Goal: Communication & Community: Answer question/provide support

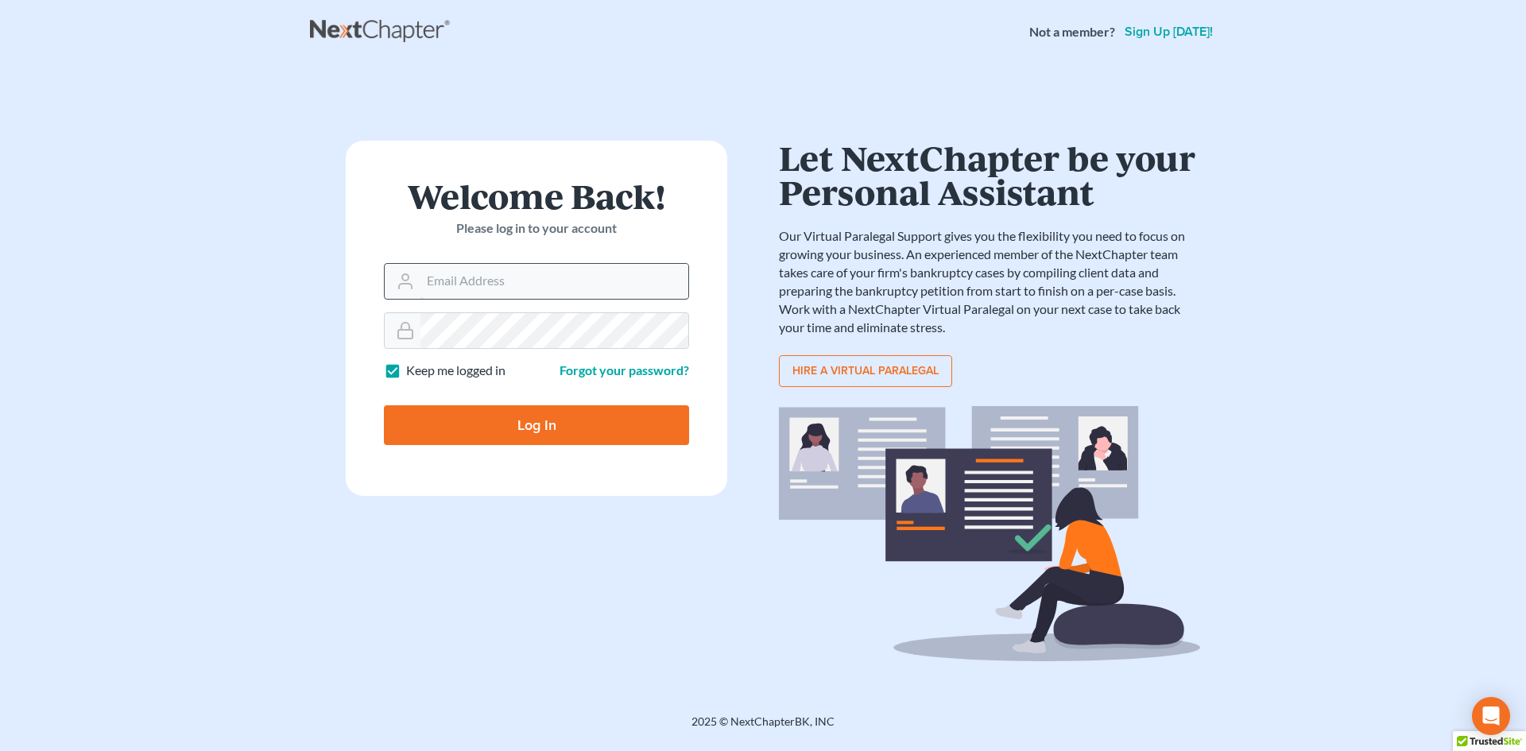
click at [461, 282] on input "Email Address" at bounding box center [554, 281] width 268 height 35
type input "[EMAIL_ADDRESS][DOMAIN_NAME]"
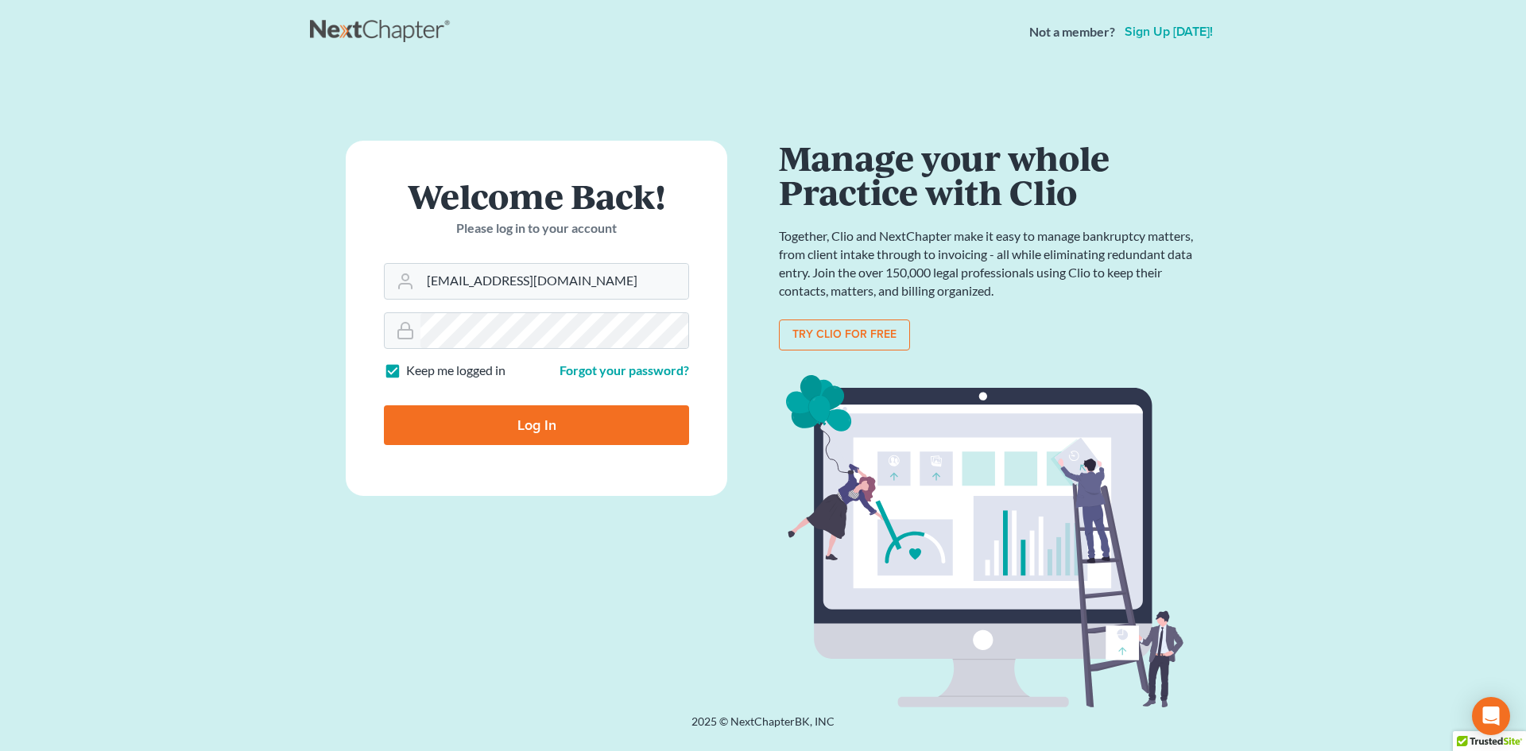
click at [530, 426] on input "Log In" at bounding box center [536, 425] width 305 height 40
type input "Thinking..."
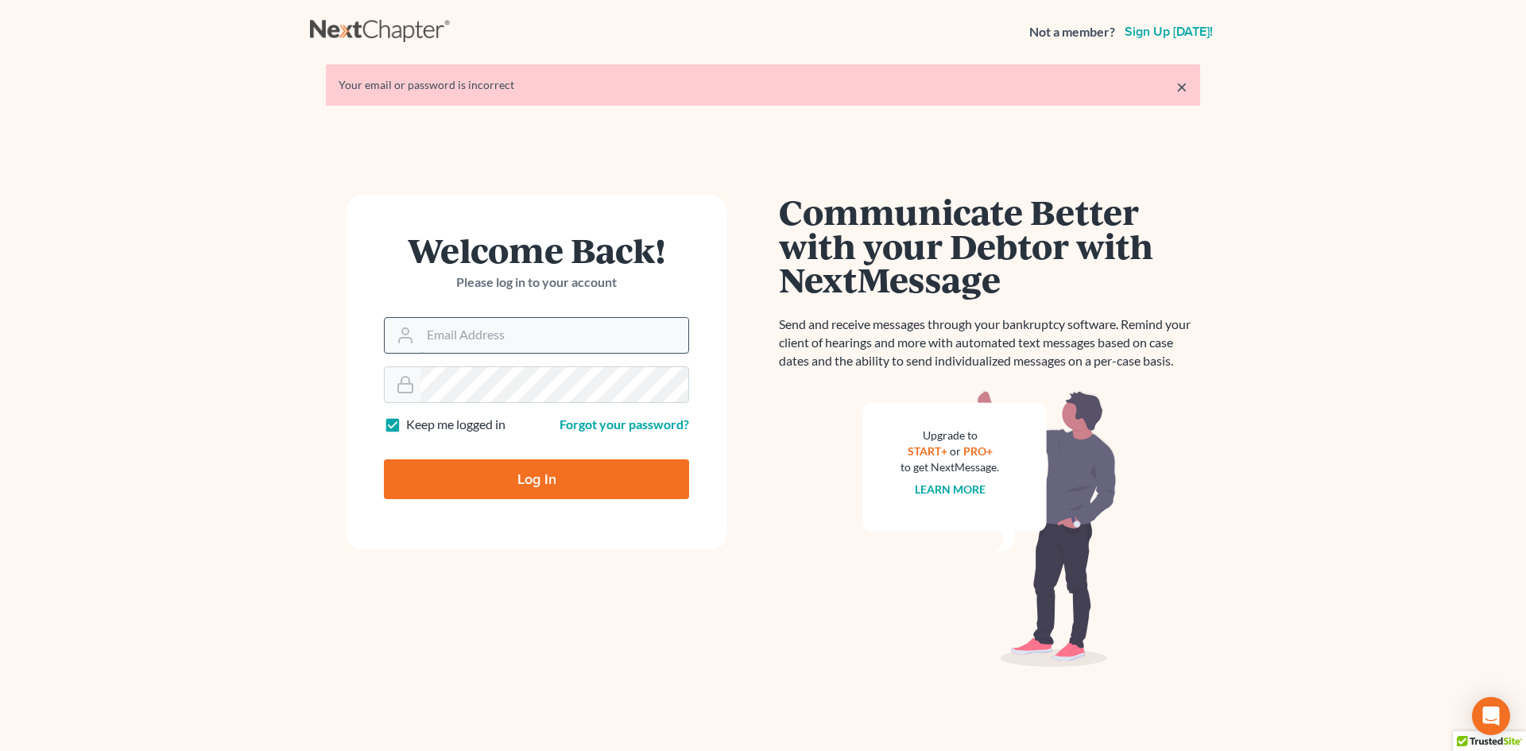
click at [455, 339] on input "Email Address" at bounding box center [554, 335] width 268 height 35
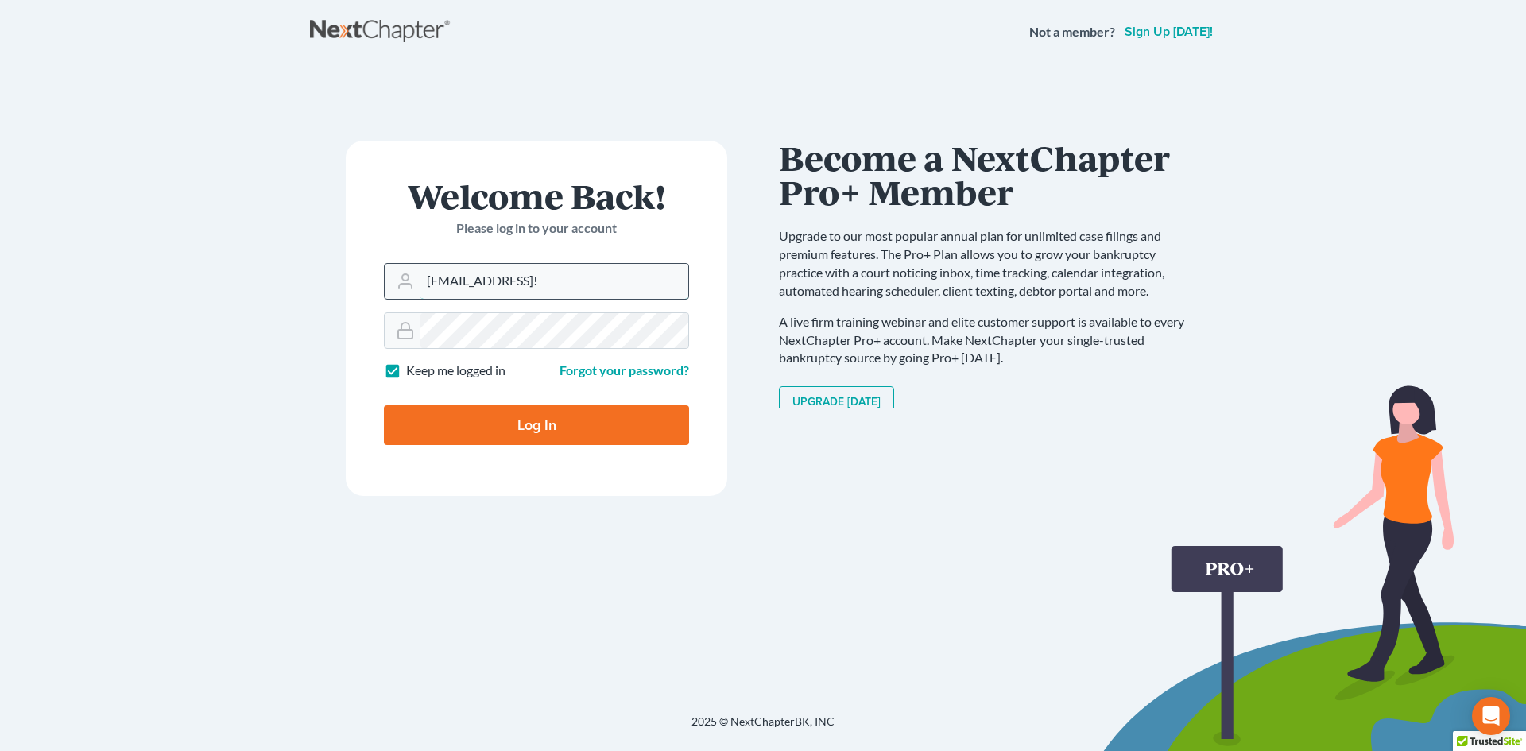
click at [645, 281] on input "rdanzy@arthurlwalker.comCooley007!" at bounding box center [554, 281] width 268 height 35
type input "[EMAIL_ADDRESS][DOMAIN_NAME]"
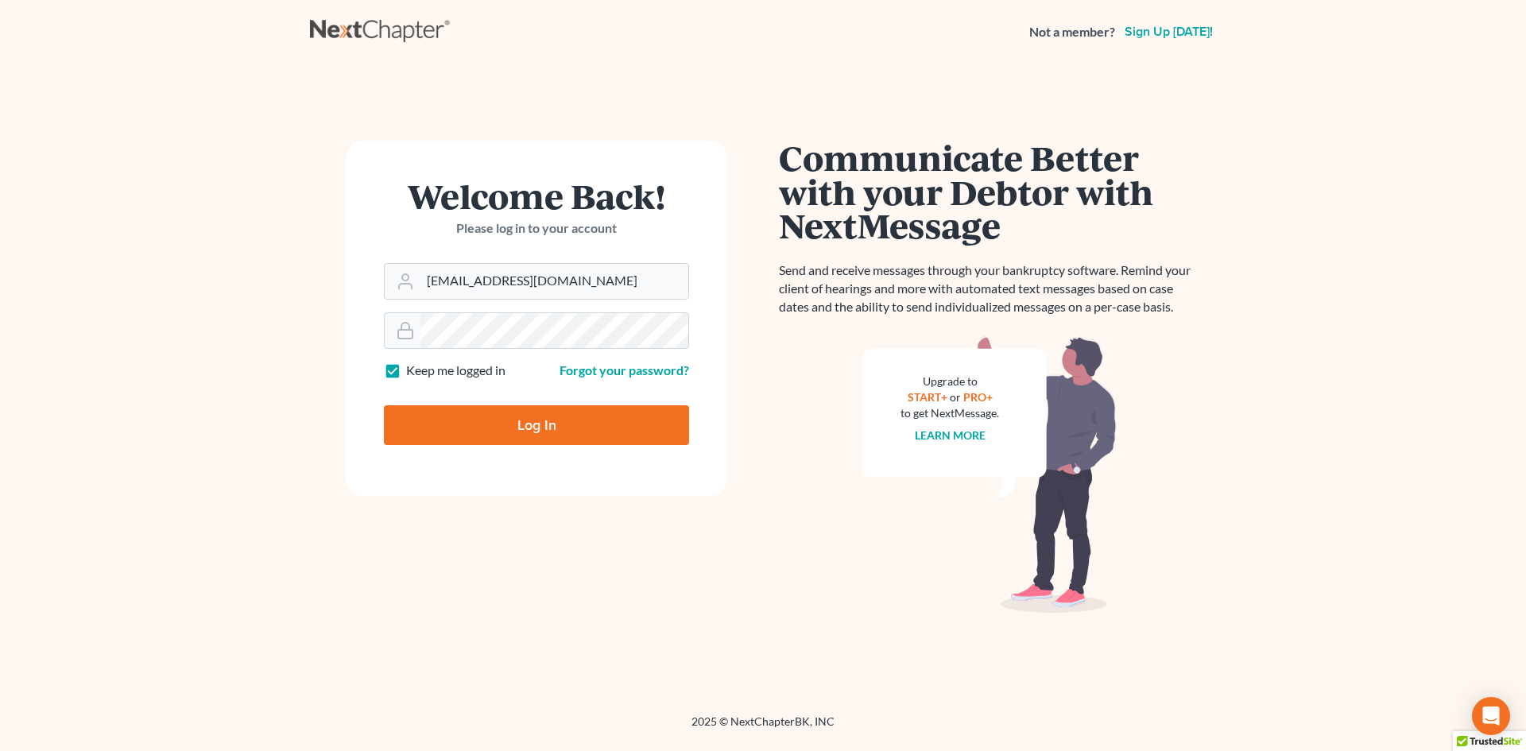
click at [548, 423] on input "Log In" at bounding box center [536, 425] width 305 height 40
type input "Thinking..."
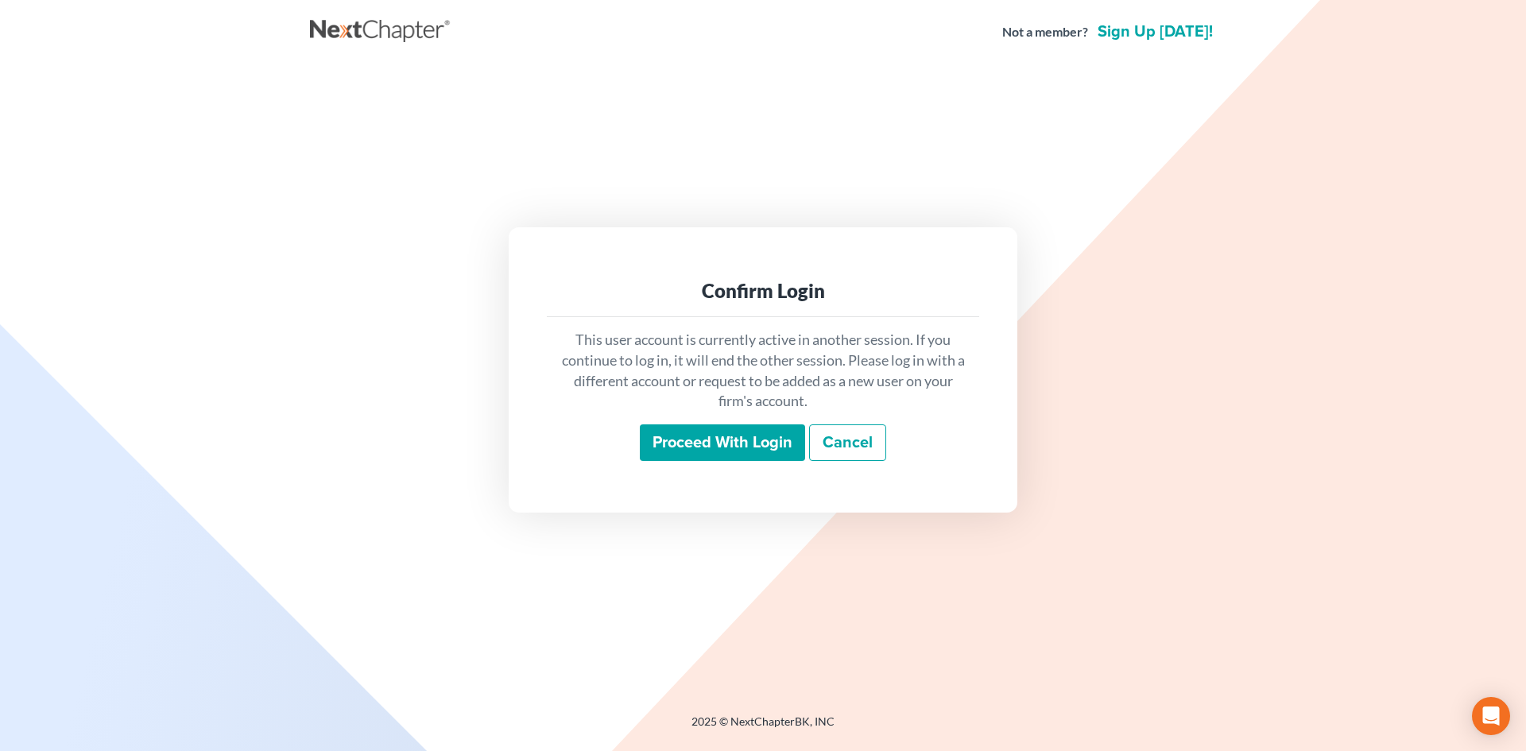
click at [722, 440] on input "Proceed with login" at bounding box center [722, 442] width 165 height 37
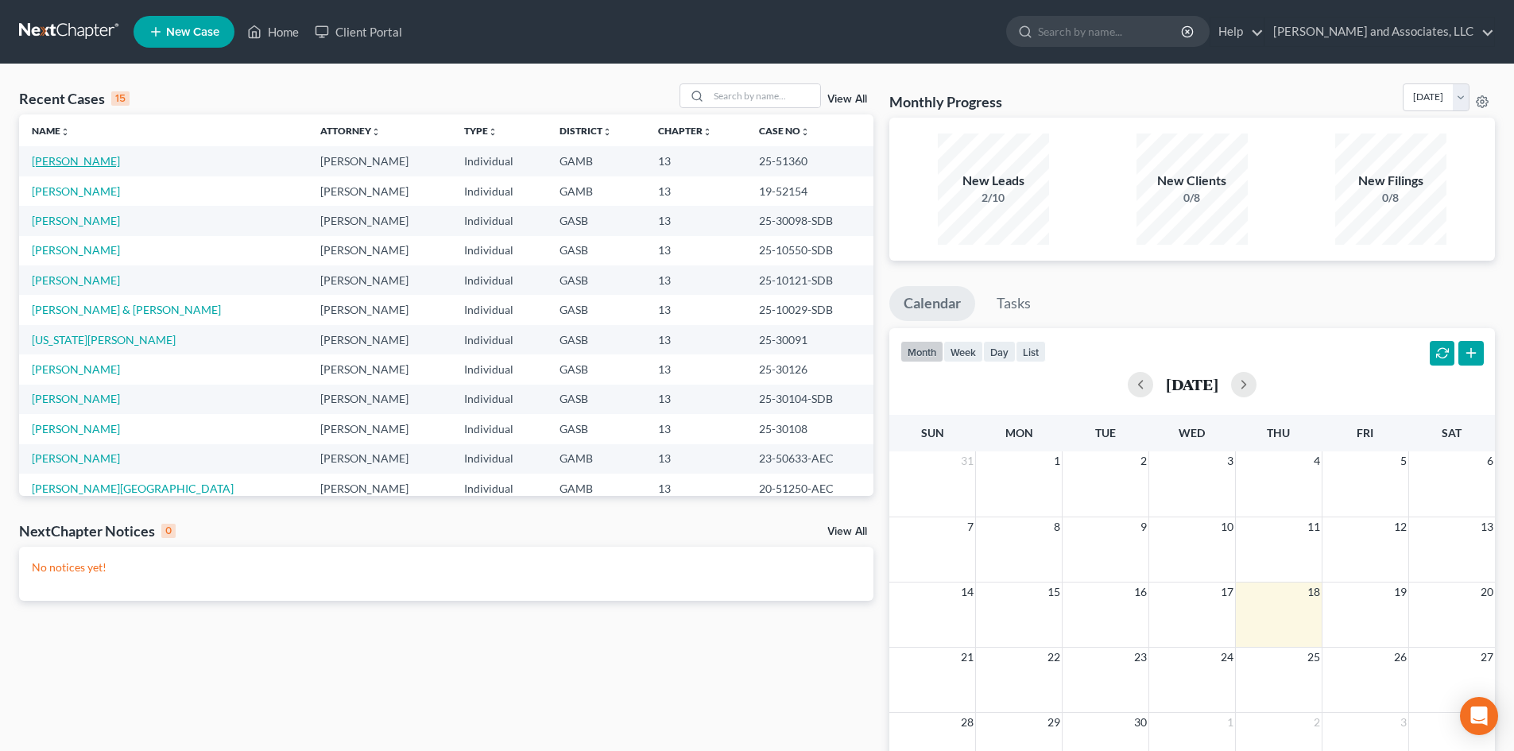
click at [89, 161] on link "[PERSON_NAME]" at bounding box center [76, 161] width 88 height 14
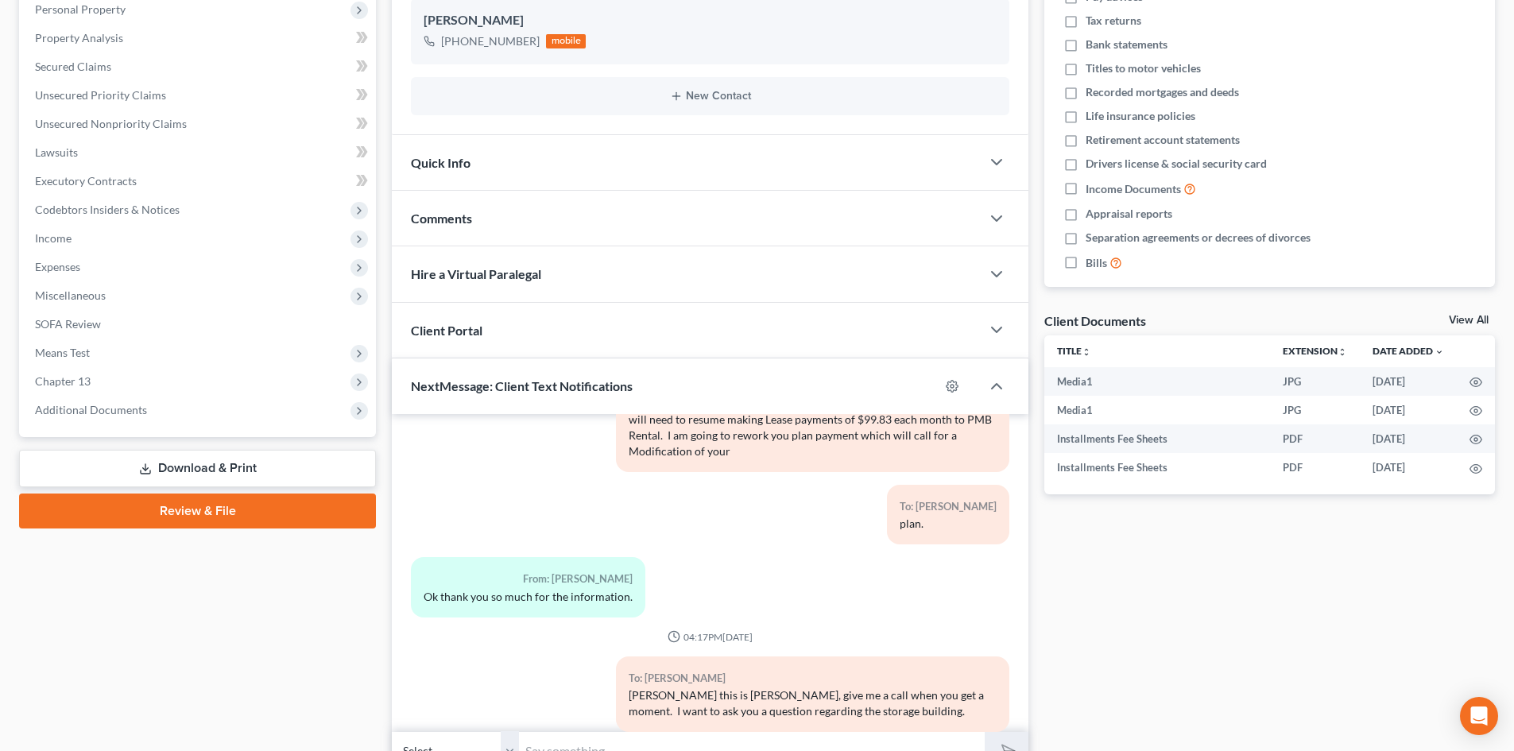
scroll to position [364, 0]
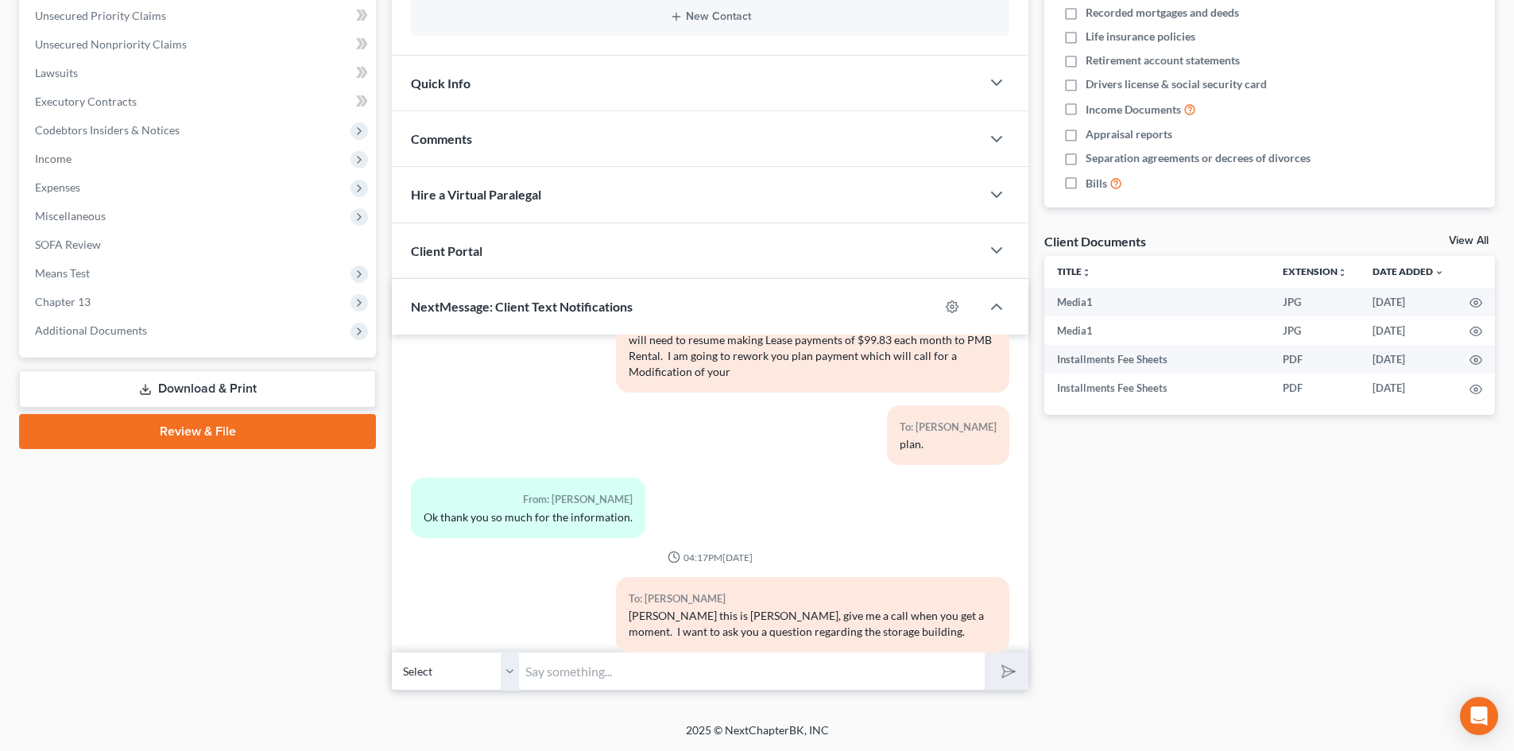
click at [546, 683] on input "text" at bounding box center [752, 671] width 466 height 39
click at [504, 679] on select "Select [PHONE_NUMBER] - [PERSON_NAME]" at bounding box center [455, 671] width 127 height 39
click at [544, 669] on input "text" at bounding box center [752, 671] width 466 height 39
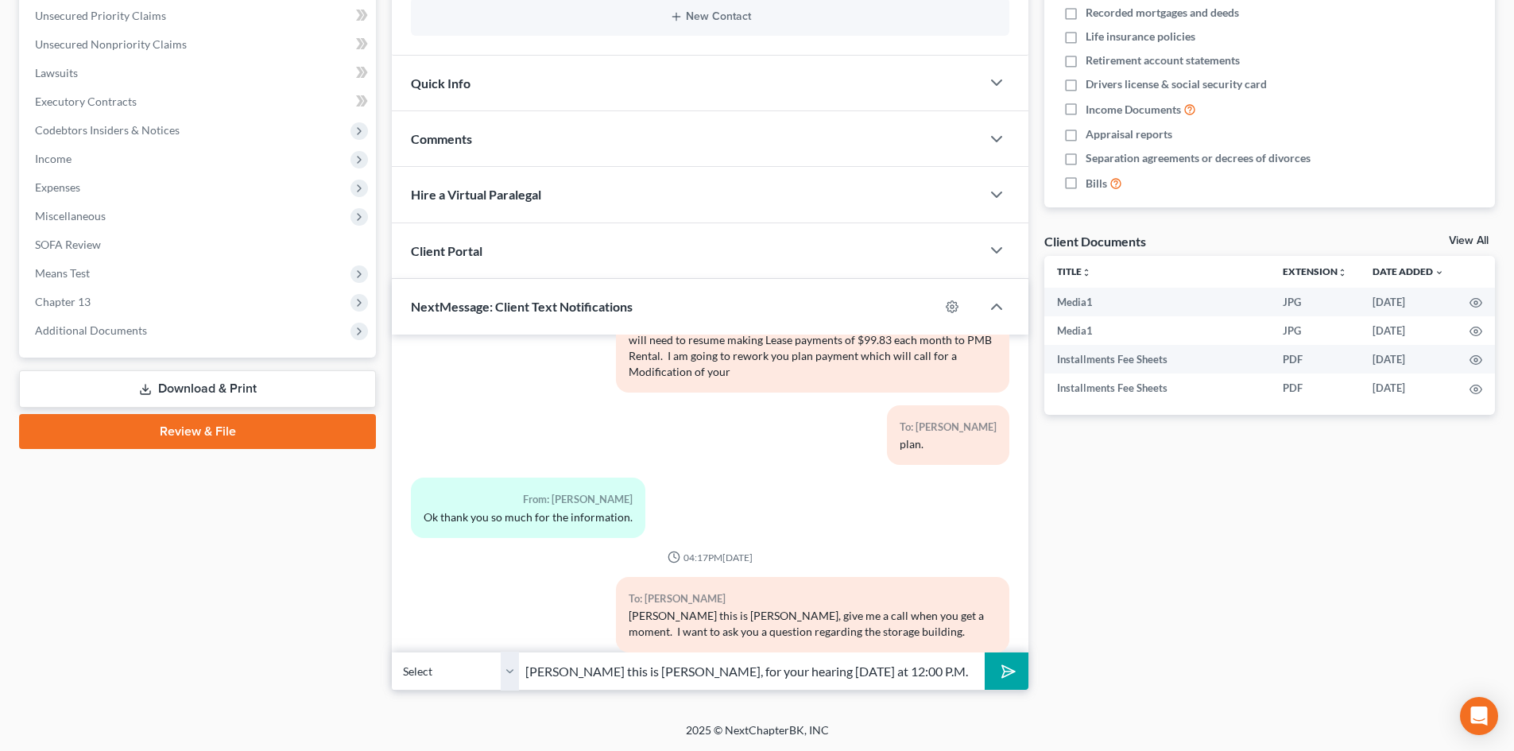
click at [682, 673] on input "[PERSON_NAME] this is [PERSON_NAME], for your hearing [DATE] at 12:00 P.M." at bounding box center [752, 671] width 466 height 39
click at [770, 671] on input "[PERSON_NAME] this is [PERSON_NAME], for your ZOOM hearing [DATE] at 12:00 P.M." at bounding box center [752, 671] width 466 height 39
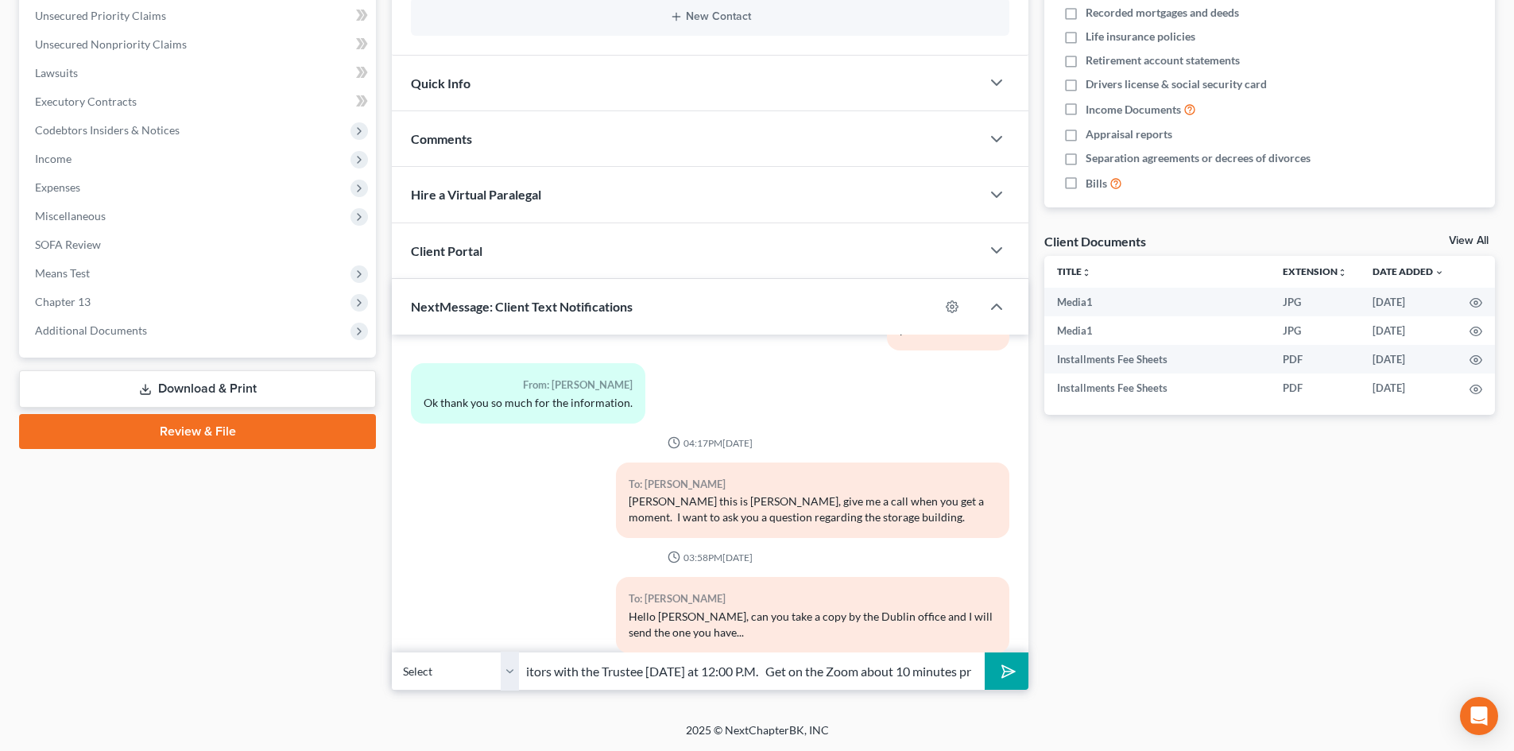
scroll to position [0, 415]
type input "[PERSON_NAME] this is [PERSON_NAME], for your ZOOM Meeting of Creditors with th…"
click at [985, 653] on button "submit" at bounding box center [1007, 671] width 44 height 37
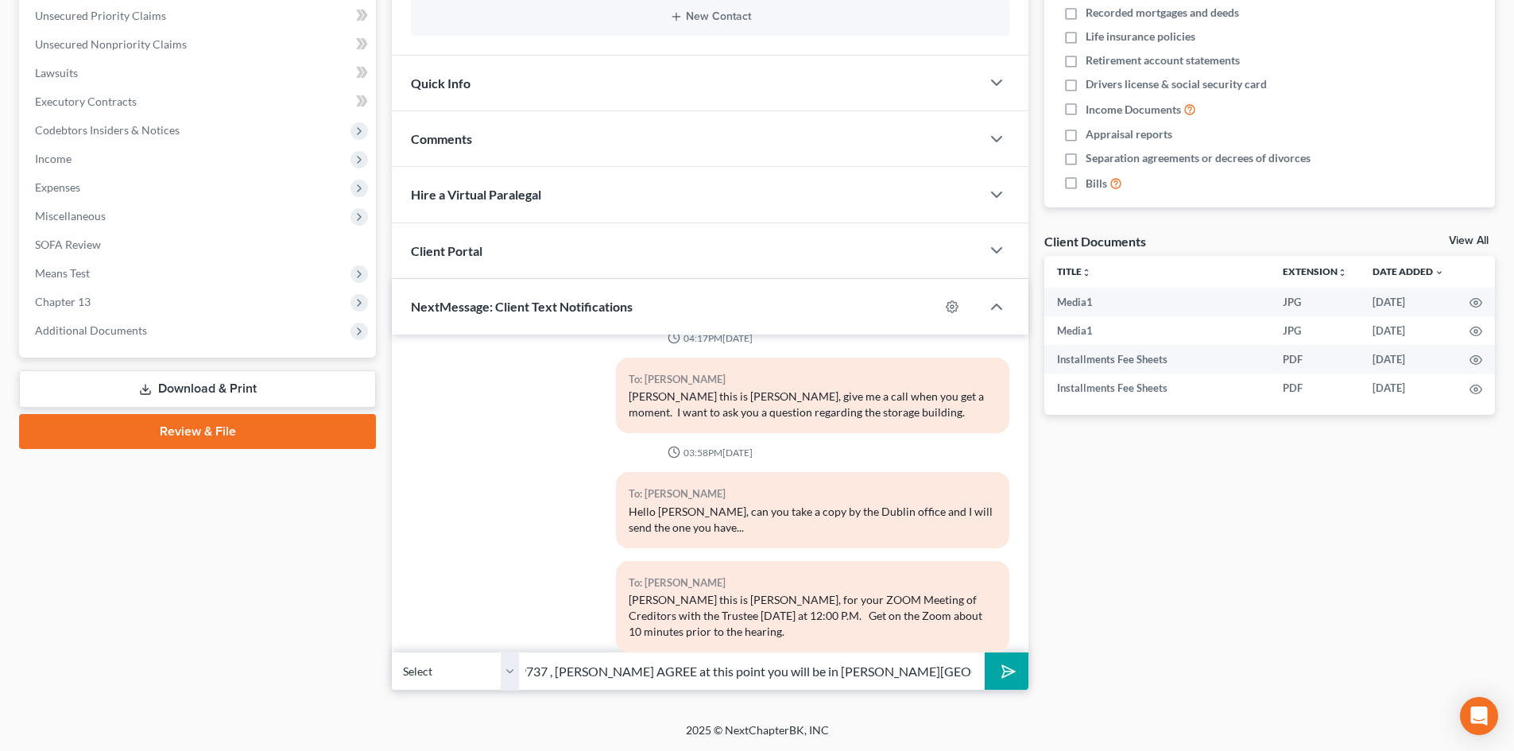
scroll to position [0, 440]
type input "Enter the Meeting ID: 579 191 1188 and it will ask you for the Passcode: 134028…"
click at [985, 653] on button "submit" at bounding box center [1007, 671] width 44 height 37
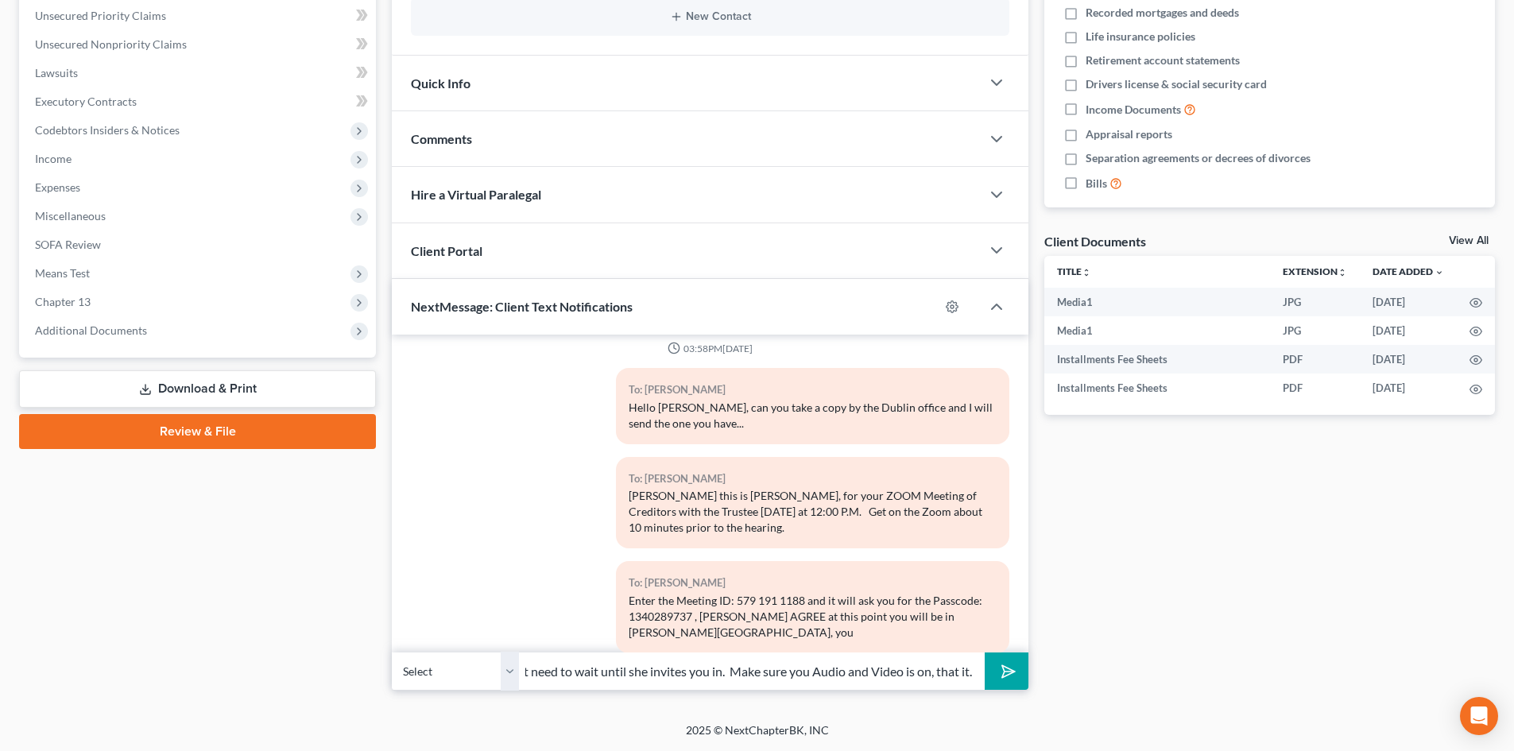
scroll to position [0, 25]
type input "just need to wait until she invites you in. Make sure you Audio and Video is on…"
click at [985, 653] on button "submit" at bounding box center [1007, 671] width 44 height 37
